Goal: Information Seeking & Learning: Learn about a topic

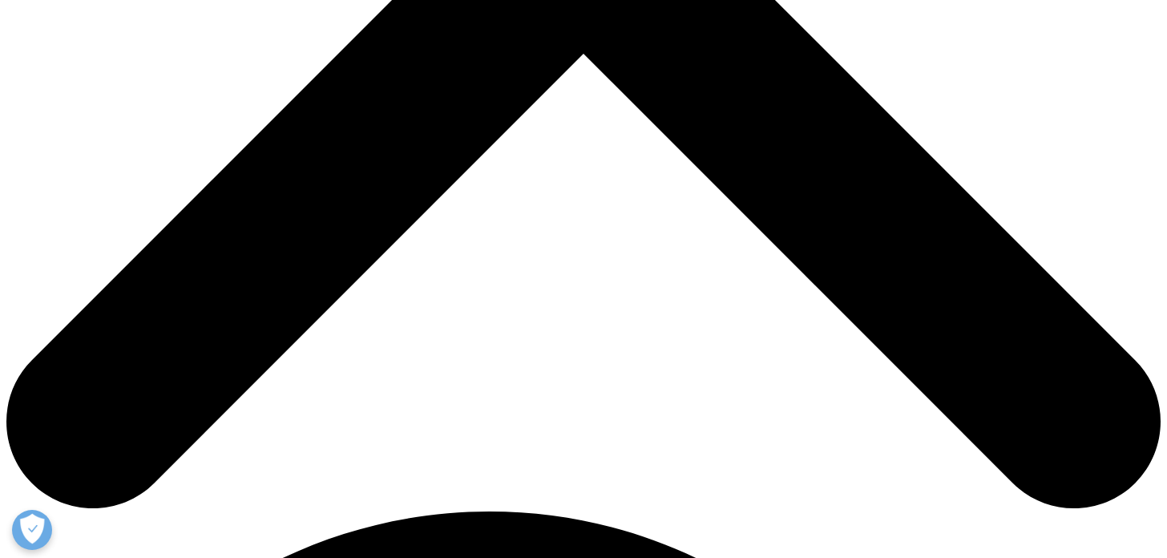
scroll to position [641, 0]
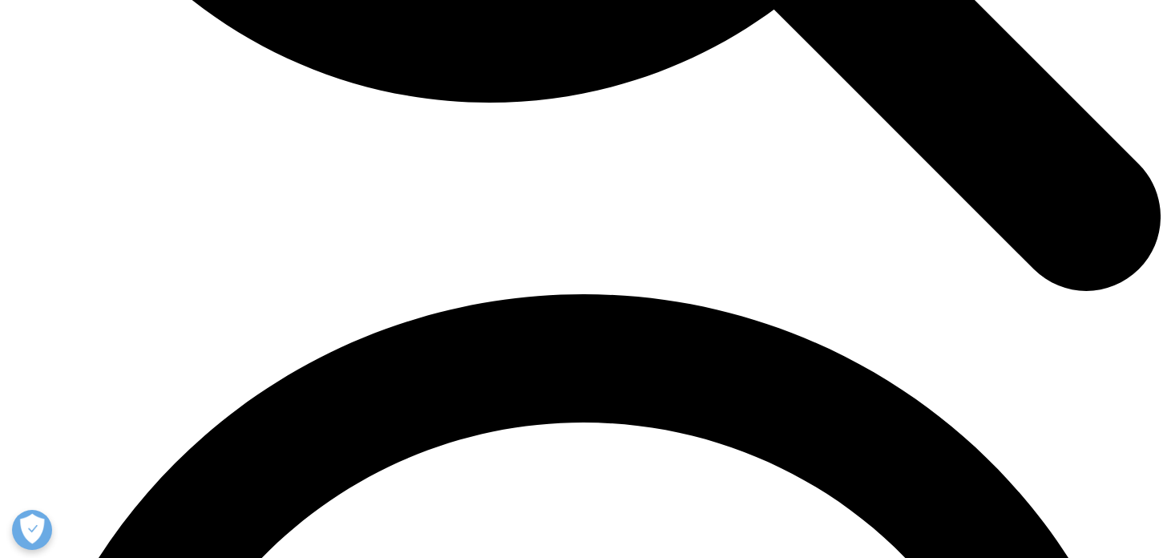
scroll to position [2078, 0]
